Goal: Information Seeking & Learning: Check status

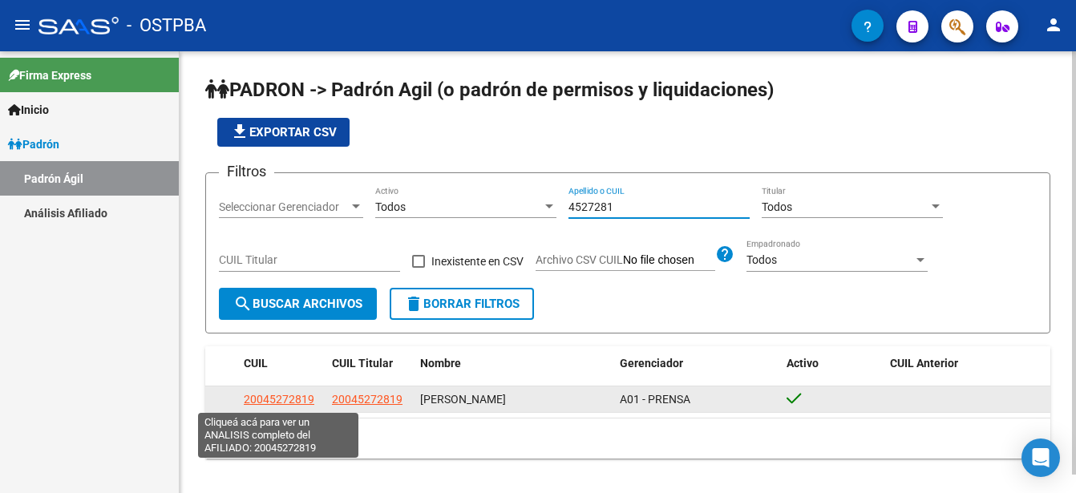
type input "4527281"
click at [276, 395] on span "20045272819" at bounding box center [279, 399] width 71 height 13
type textarea "20045272819"
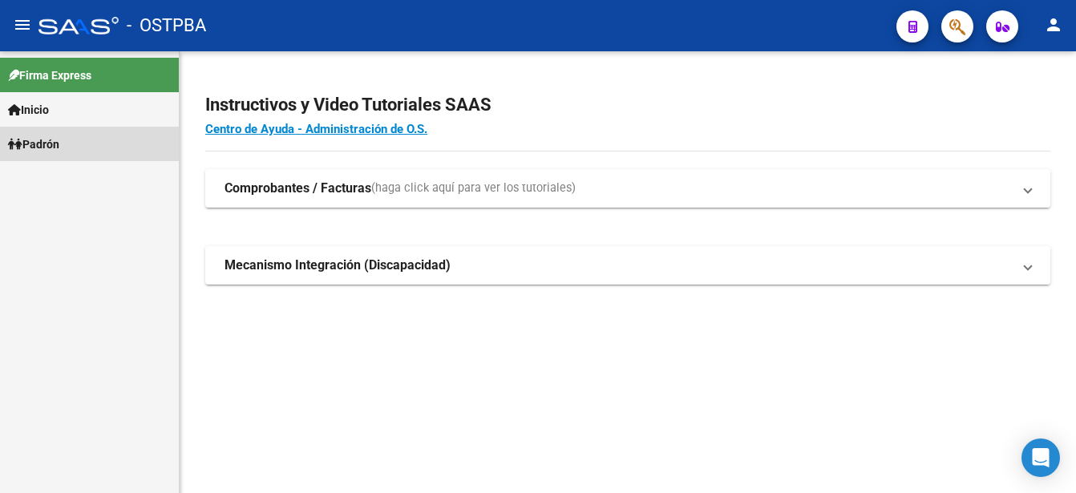
click at [73, 138] on link "Padrón" at bounding box center [89, 144] width 179 height 34
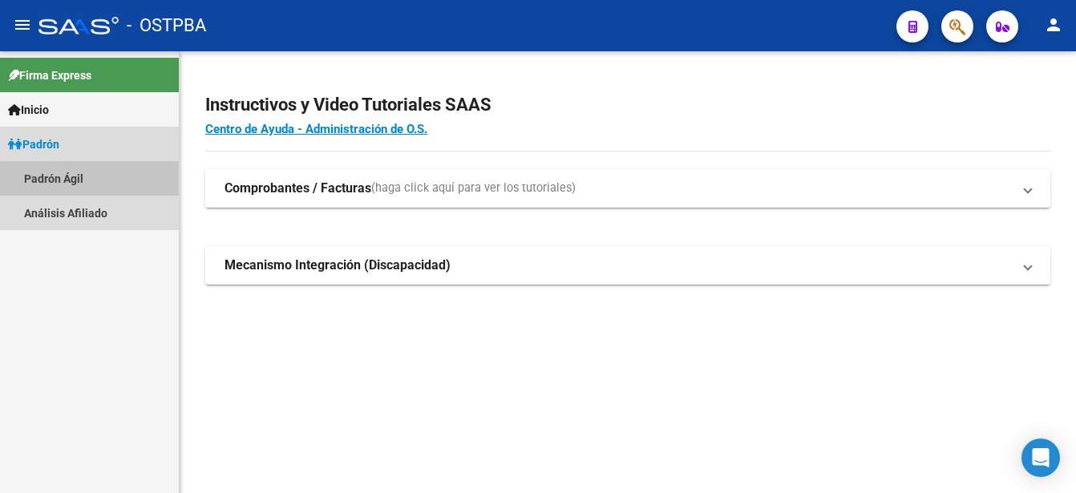
click at [75, 174] on link "Padrón Ágil" at bounding box center [89, 178] width 179 height 34
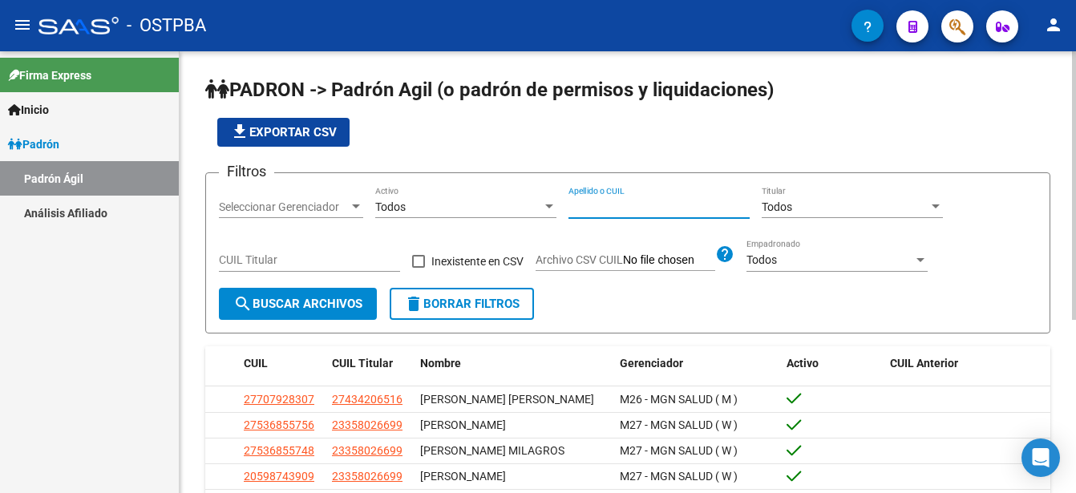
click at [571, 200] on input "Apellido o CUIL" at bounding box center [658, 207] width 181 height 14
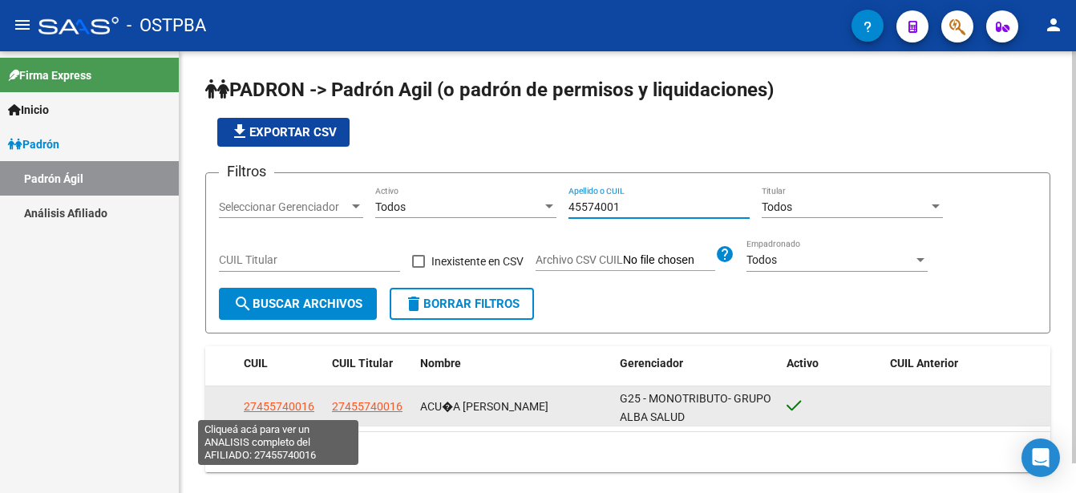
type input "45574001"
click at [283, 402] on span "27455740016" at bounding box center [279, 406] width 71 height 13
type textarea "27455740016"
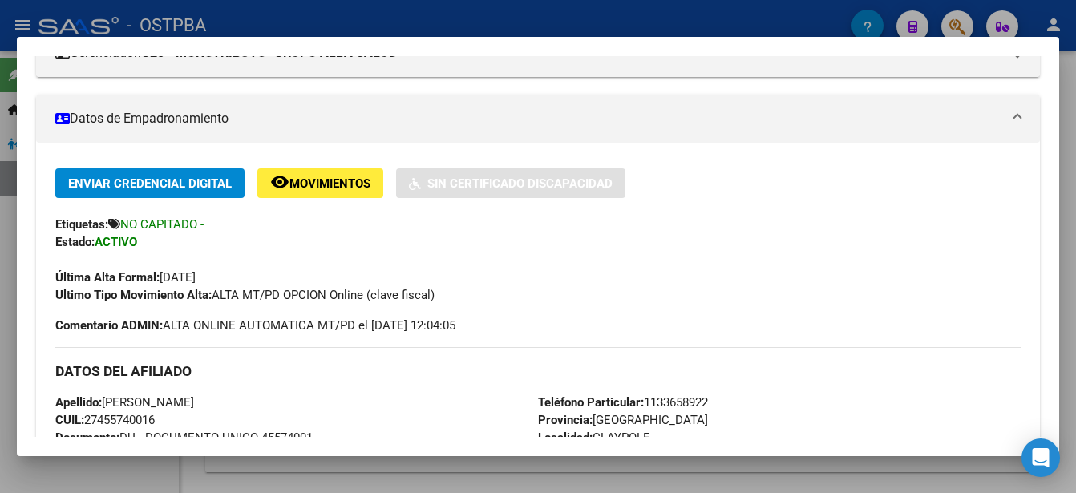
scroll to position [321, 0]
